Goal: Check status: Check status

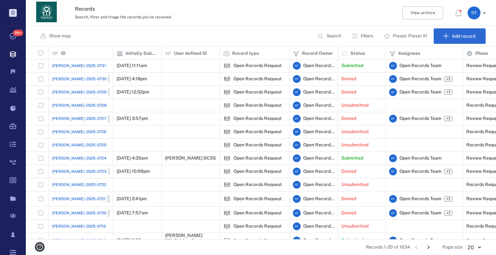
scroll to position [188, 466]
click at [80, 67] on span "[PERSON_NAME]-2025-0731" at bounding box center [79, 66] width 54 height 6
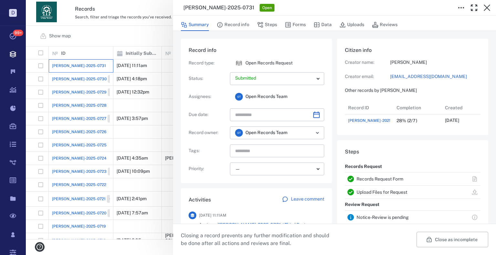
scroll to position [65, 0]
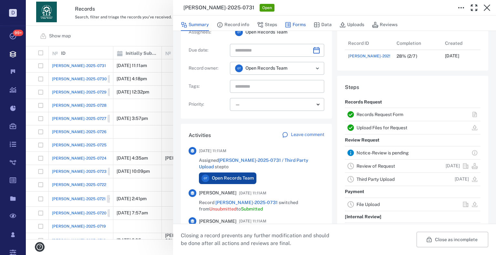
click at [299, 23] on button "Forms" at bounding box center [295, 25] width 21 height 12
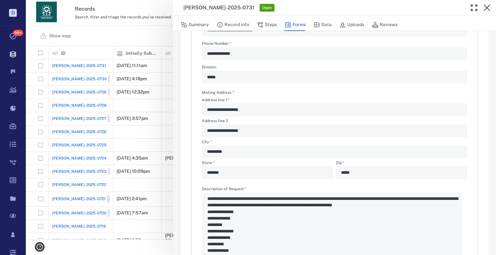
scroll to position [97, 0]
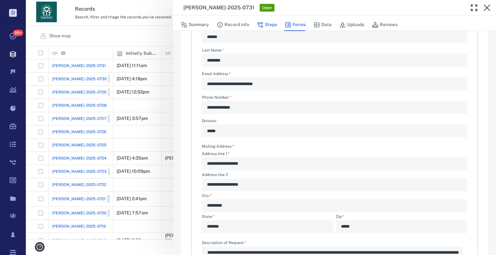
click at [268, 28] on button "Steps" at bounding box center [267, 25] width 20 height 12
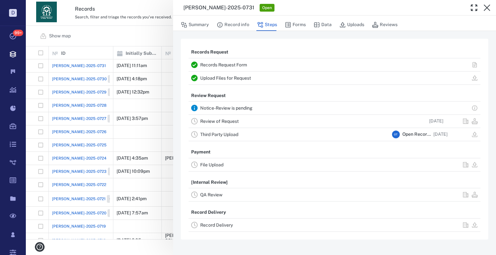
click at [231, 73] on div "Upload Files for Request" at bounding box center [335, 78] width 292 height 13
click at [236, 77] on link "Upload Files for Request" at bounding box center [225, 78] width 51 height 5
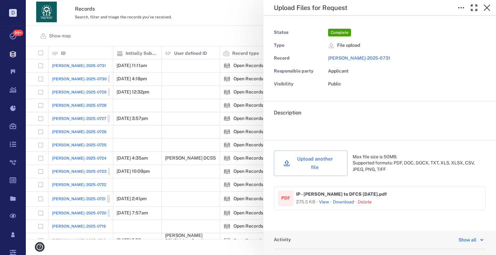
click at [327, 199] on button "View" at bounding box center [324, 202] width 10 height 6
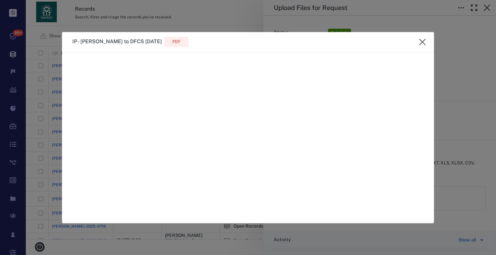
click at [428, 38] on div at bounding box center [422, 42] width 13 height 13
click at [427, 43] on button "close" at bounding box center [422, 42] width 13 height 13
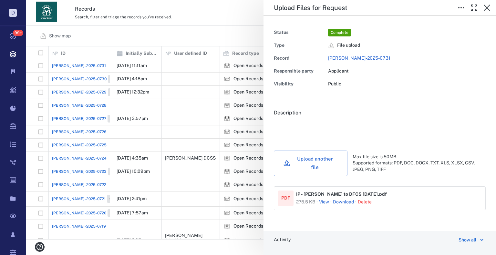
click at [342, 199] on div "Download · [GEOGRAPHIC_DATA]" at bounding box center [352, 203] width 39 height 8
click at [344, 199] on link "Download" at bounding box center [343, 202] width 21 height 6
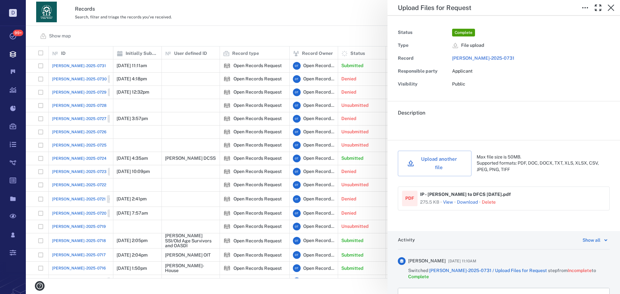
scroll to position [227, 590]
click at [496, 6] on button "button" at bounding box center [611, 7] width 13 height 13
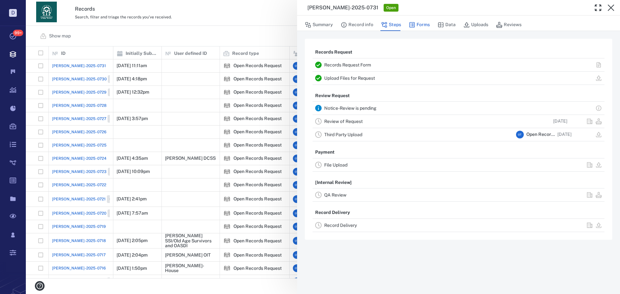
click at [421, 23] on button "Forms" at bounding box center [419, 25] width 21 height 12
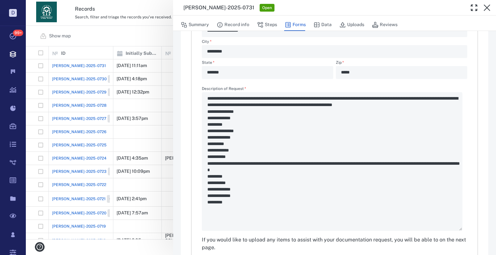
scroll to position [251, 0]
type textarea "*"
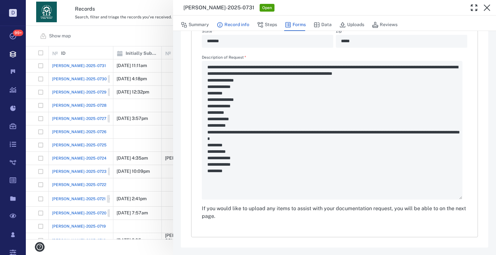
click at [246, 26] on button "Record info" at bounding box center [233, 25] width 33 height 12
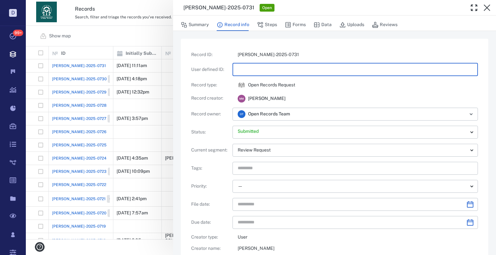
click at [274, 67] on input "text" at bounding box center [355, 69] width 235 height 13
click at [260, 75] on input "text" at bounding box center [355, 69] width 235 height 13
type input "**********"
click at [147, 36] on div "**********" at bounding box center [261, 127] width 470 height 255
click at [147, 36] on div "Show map Search Filters Preset: Preset #1 Add record" at bounding box center [261, 36] width 470 height 21
